Goal: Find specific page/section: Find specific page/section

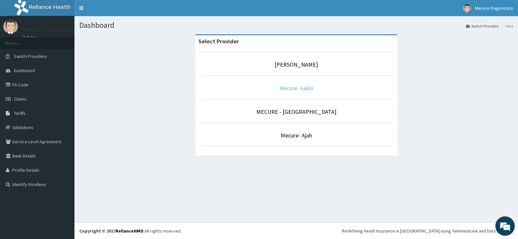
click at [284, 88] on link "Mecure -Lekki" at bounding box center [297, 88] width 34 height 7
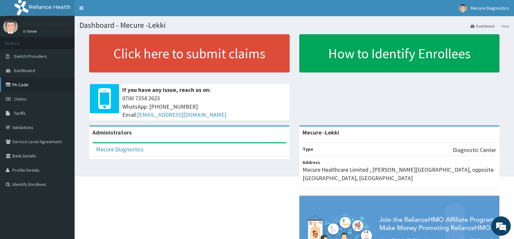
click at [20, 84] on link "PA Code" at bounding box center [37, 85] width 75 height 14
